Goal: Entertainment & Leisure: Browse casually

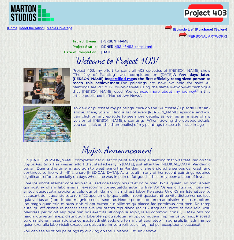
click at [188, 29] on link "Episode List" at bounding box center [183, 29] width 19 height 4
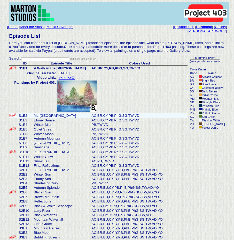
click at [37, 118] on td "Mt. [GEOGRAPHIC_DATA]" at bounding box center [62, 115] width 58 height 5
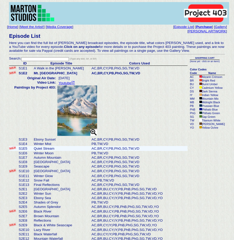
click at [72, 151] on td "Quiet Stream" at bounding box center [62, 148] width 58 height 5
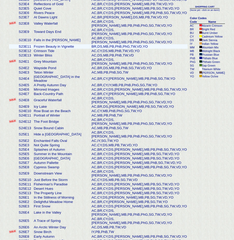
scroll to position [1553, 0]
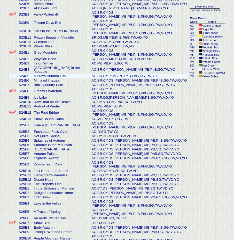
click at [63, 78] on td "A Pretty Autumn Day" at bounding box center [62, 76] width 58 height 4
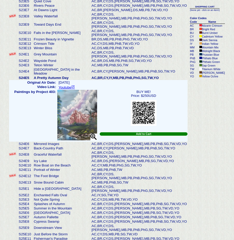
click at [93, 140] on img at bounding box center [77, 115] width 40 height 50
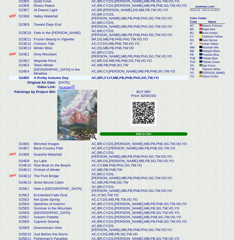
click at [62, 80] on td "A Pretty Autumn Day" at bounding box center [62, 78] width 58 height 4
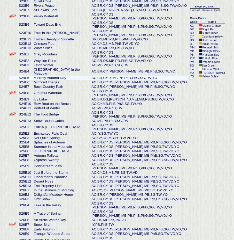
click at [62, 80] on td "A Pretty Autumn Day" at bounding box center [62, 78] width 58 height 4
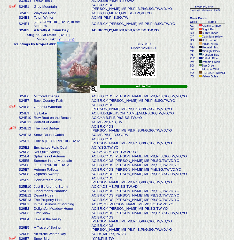
scroll to position [1541, 0]
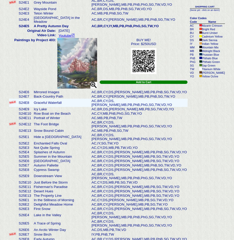
click at [61, 107] on td "Graceful Waterfall" at bounding box center [62, 103] width 58 height 8
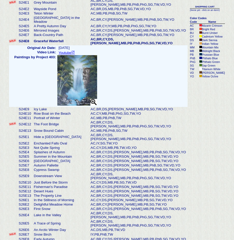
click at [94, 106] on img at bounding box center [77, 80] width 40 height 50
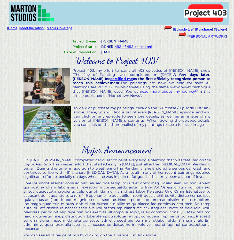
click at [181, 28] on link "Episode List" at bounding box center [183, 29] width 19 height 4
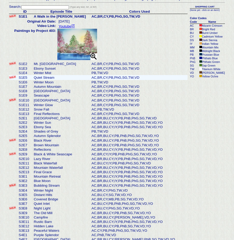
scroll to position [78, 0]
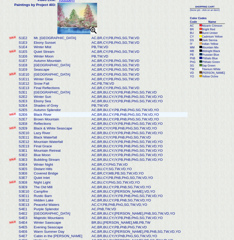
click at [61, 117] on td "Black River" at bounding box center [62, 114] width 58 height 5
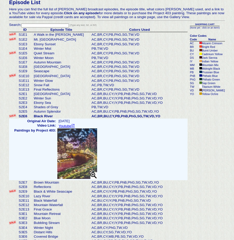
click at [93, 179] on img at bounding box center [77, 153] width 40 height 50
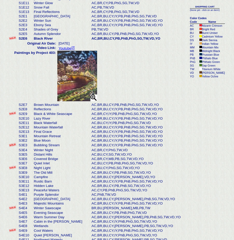
scroll to position [137, 0]
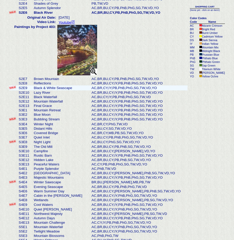
click at [64, 90] on td "Black & White Seascape" at bounding box center [62, 87] width 58 height 5
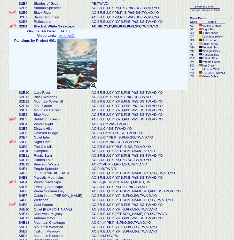
click at [94, 89] on img at bounding box center [77, 64] width 40 height 50
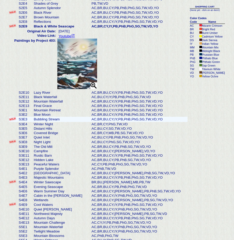
scroll to position [163, 0]
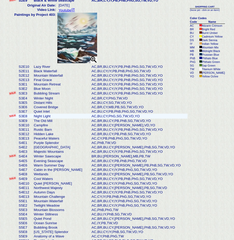
click at [61, 119] on td "Night Light" at bounding box center [62, 116] width 58 height 5
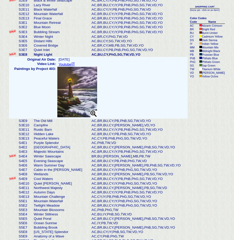
click at [93, 117] on img at bounding box center [77, 92] width 40 height 50
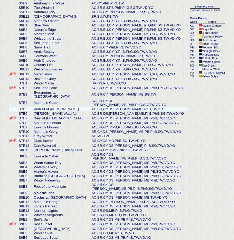
scroll to position [422, 0]
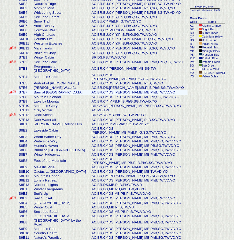
click at [56, 95] on td "Barn at [GEOGRAPHIC_DATA]" at bounding box center [62, 92] width 58 height 5
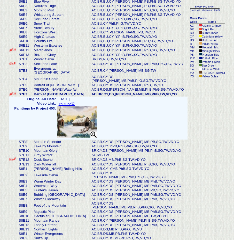
click at [93, 138] on img at bounding box center [77, 122] width 40 height 32
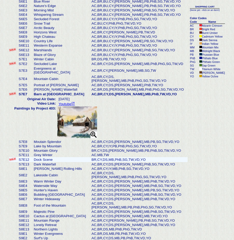
click at [50, 162] on td "Dock Scene" at bounding box center [62, 159] width 58 height 5
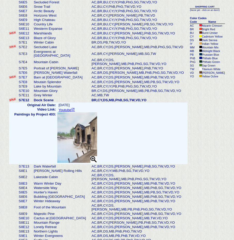
scroll to position [384, 0]
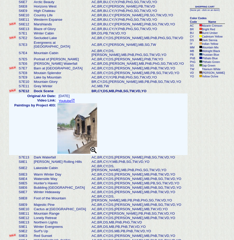
click at [93, 154] on img at bounding box center [77, 128] width 40 height 50
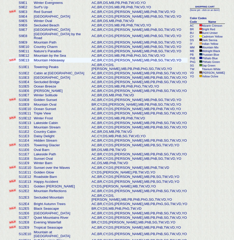
scroll to position [617, 0]
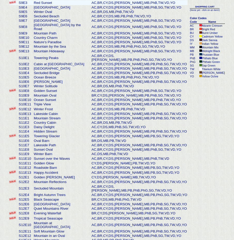
click at [38, 5] on td "Red Sunset" at bounding box center [62, 2] width 58 height 5
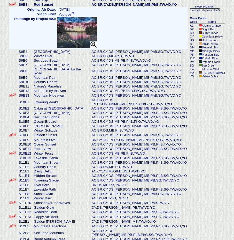
click at [94, 48] on img at bounding box center [77, 32] width 40 height 31
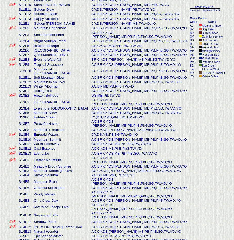
scroll to position [761, 0]
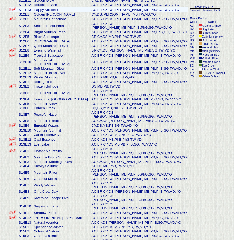
click at [66, 12] on td "Happy Accident" at bounding box center [62, 9] width 58 height 5
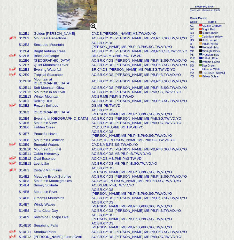
scroll to position [717, 0]
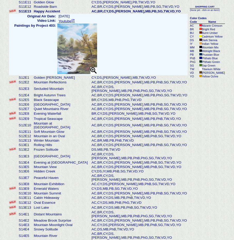
click at [93, 74] on img at bounding box center [77, 49] width 40 height 50
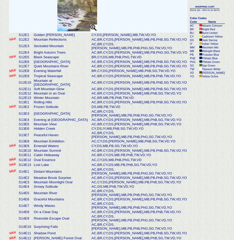
scroll to position [769, 0]
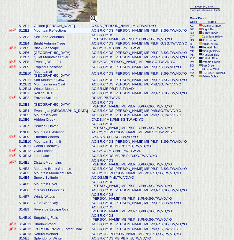
click at [64, 33] on td "Mountain Reflections" at bounding box center [62, 30] width 58 height 5
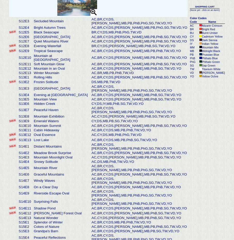
click at [92, 16] on img at bounding box center [77, -1] width 40 height 31
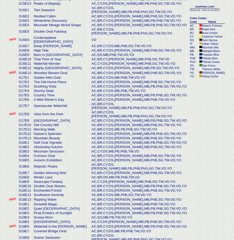
scroll to position [1053, 0]
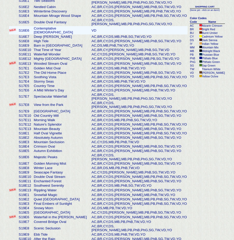
click at [63, 34] on td "Contemplative [DEMOGRAPHIC_DATA]" at bounding box center [62, 30] width 58 height 8
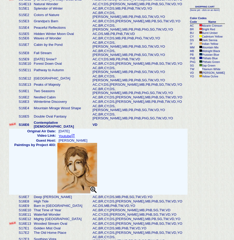
click at [93, 164] on img at bounding box center [77, 168] width 40 height 50
click at [94, 166] on img at bounding box center [77, 168] width 40 height 50
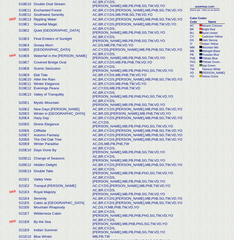
scroll to position [1372, 0]
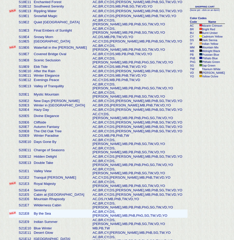
click at [53, 209] on td "By the Sea" at bounding box center [62, 213] width 59 height 8
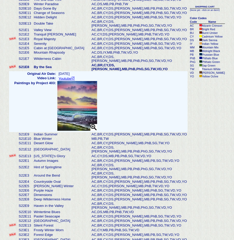
click at [92, 131] on img at bounding box center [77, 106] width 40 height 50
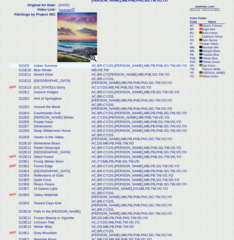
scroll to position [1381, 0]
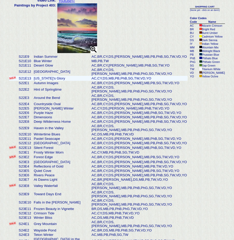
click at [58, 81] on td "[US_STATE]'s Glory" at bounding box center [62, 78] width 58 height 5
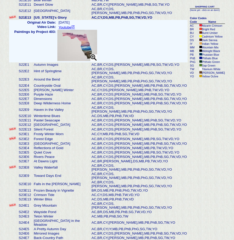
click at [94, 61] on img at bounding box center [77, 45] width 40 height 31
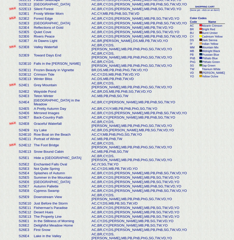
scroll to position [1510, 0]
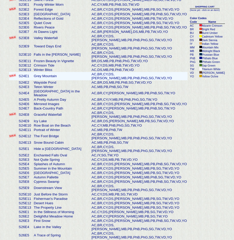
click at [70, 80] on td "Grey Mountain" at bounding box center [62, 76] width 58 height 8
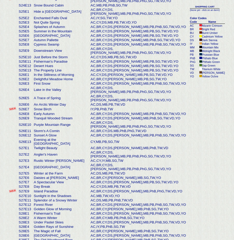
scroll to position [1673, 0]
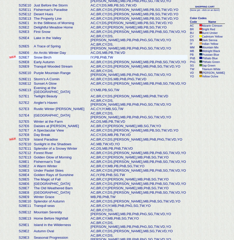
click at [67, 60] on td "Snow Birch" at bounding box center [61, 57] width 57 height 5
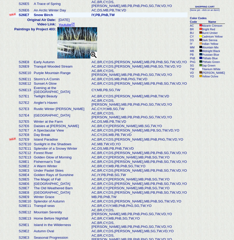
scroll to position [1655, 0]
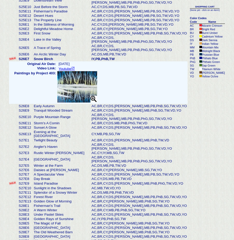
click at [94, 102] on img at bounding box center [77, 86] width 40 height 31
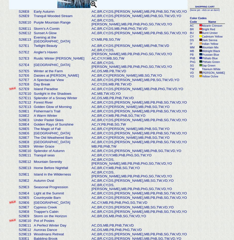
scroll to position [1759, 0]
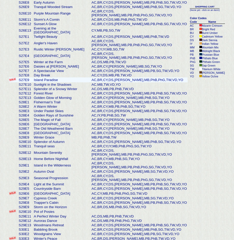
click at [61, 82] on td "Island Paradise" at bounding box center [62, 79] width 58 height 5
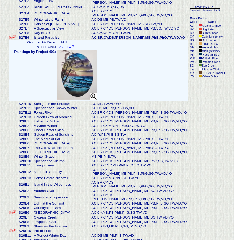
click at [93, 100] on img at bounding box center [77, 75] width 40 height 50
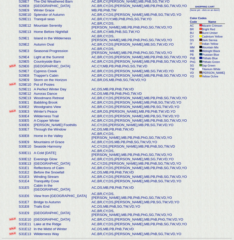
scroll to position [1914, 0]
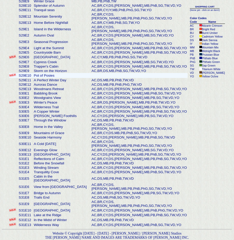
click at [69, 78] on td "Pot of Posies" at bounding box center [62, 75] width 58 height 5
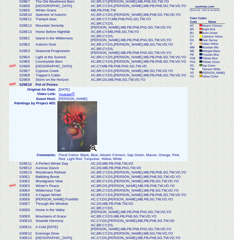
click at [96, 152] on img at bounding box center [77, 126] width 40 height 50
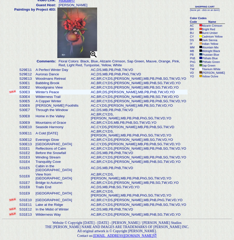
scroll to position [2019, 0]
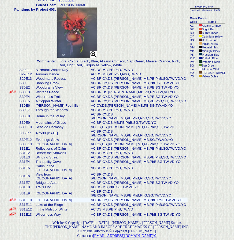
click at [71, 199] on td "[GEOGRAPHIC_DATA]" at bounding box center [61, 199] width 55 height 5
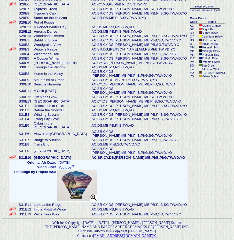
scroll to position [1966, 0]
click at [93, 201] on img at bounding box center [77, 185] width 40 height 31
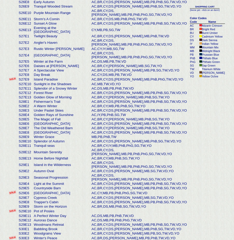
scroll to position [1726, 0]
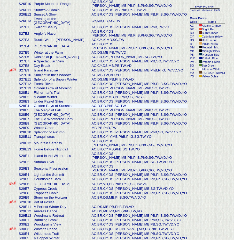
click at [67, 108] on td "Golden Rays of Sunshine" at bounding box center [62, 106] width 58 height 4
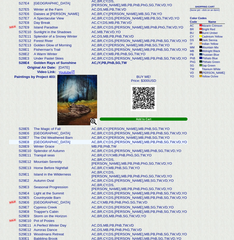
scroll to position [1777, 0]
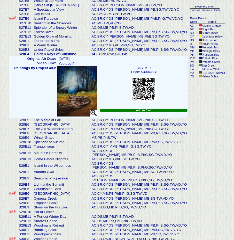
click at [95, 116] on img at bounding box center [77, 91] width 40 height 50
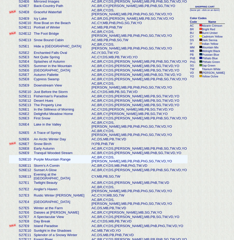
scroll to position [1570, 0]
